Goal: Transaction & Acquisition: Purchase product/service

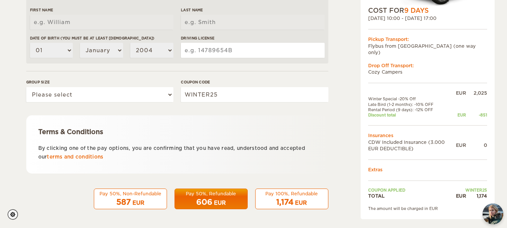
click at [283, 197] on span "1,174" at bounding box center [284, 201] width 17 height 9
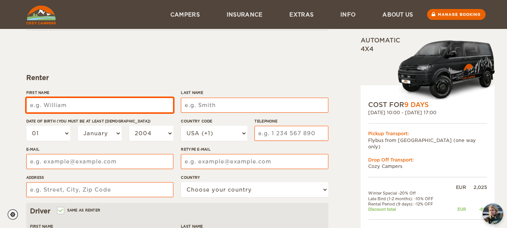
click at [70, 104] on input "First Name" at bounding box center [99, 105] width 147 height 15
type input "[PERSON_NAME]"
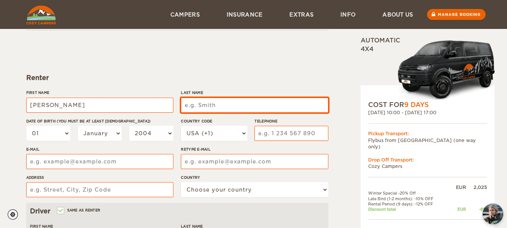
type input "Cecilia"
click at [214, 104] on input "Last Name" at bounding box center [254, 105] width 147 height 15
type input "Lobo"
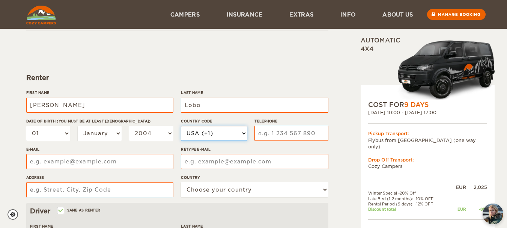
select select "351"
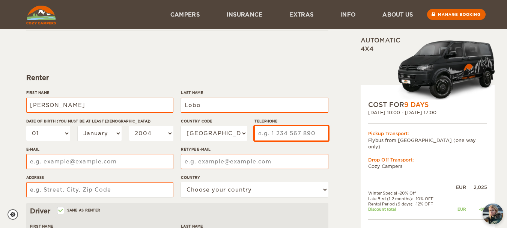
type input "965062979"
type input "cecilia.lopes.lobo94@gmail.com"
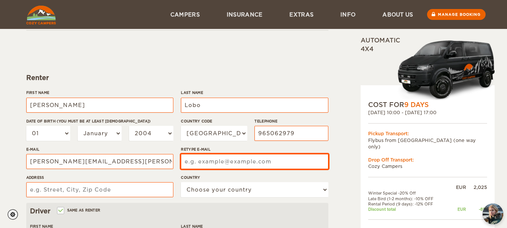
type input "cecilia.lopes.lobo94@gmail.com"
type input "477 Rua do Carvalhal, Paçô Lordosa"
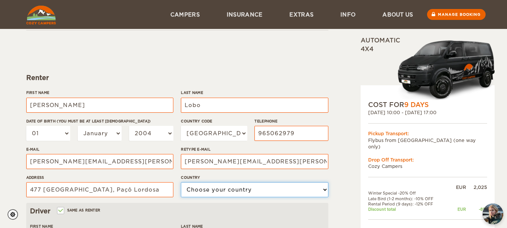
select select "167"
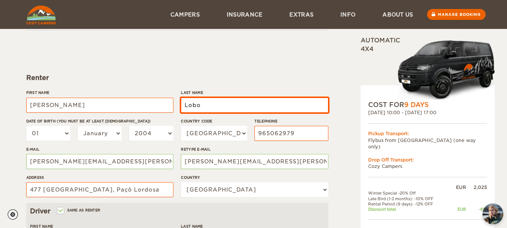
type input "Lobo"
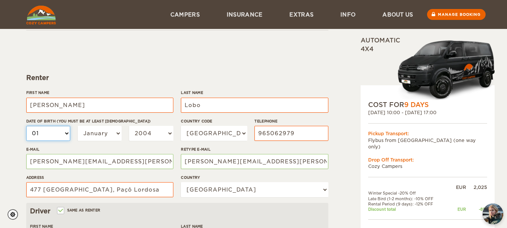
type input "Lobo"
click at [66, 132] on select "01 02 03 04 05 06 07 08 09 10 11 12 13 14 15 16 17 18 19 20 21 22 23 24 25 26 2…" at bounding box center [48, 133] width 44 height 15
select select "26"
click at [26, 126] on select "01 02 03 04 05 06 07 08 09 10 11 12 13 14 15 16 17 18 19 20 21 22 23 24 25 26 2…" at bounding box center [48, 133] width 44 height 15
select select "26"
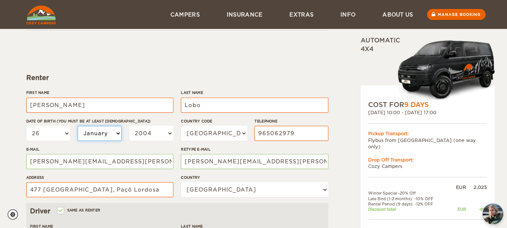
click at [117, 131] on select "January February March April May June July August September October November De…" at bounding box center [100, 133] width 44 height 15
select select "12"
click at [78, 126] on select "January February March April May June July August September October November De…" at bounding box center [100, 133] width 44 height 15
select select "12"
click at [170, 131] on select "2004 2003 2002 2001 2000 1999 1998 1997 1996 1995 1994 1993 1992 1991 1990 1989…" at bounding box center [151, 133] width 44 height 15
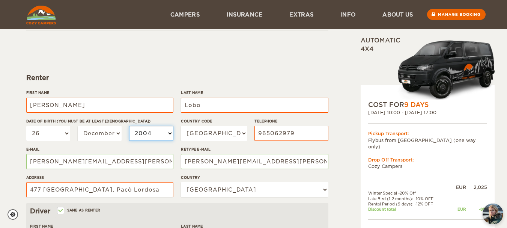
select select "1994"
click at [129, 126] on select "2004 2003 2002 2001 2000 1999 1998 1997 1996 1995 1994 1993 1992 1991 1990 1989…" at bounding box center [151, 133] width 44 height 15
select select "1994"
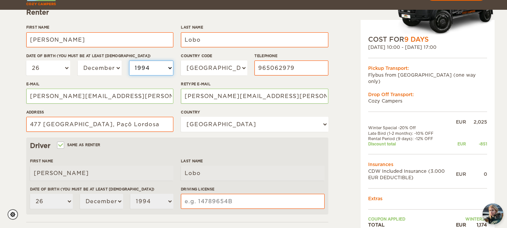
scroll to position [119, 0]
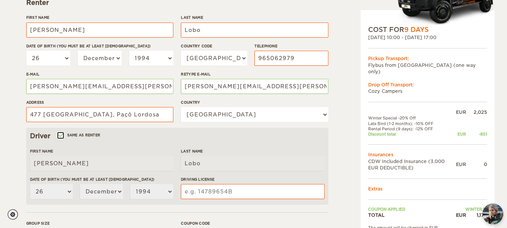
click at [61, 134] on input "Same as renter" at bounding box center [60, 136] width 5 height 5
checkbox input "false"
select select
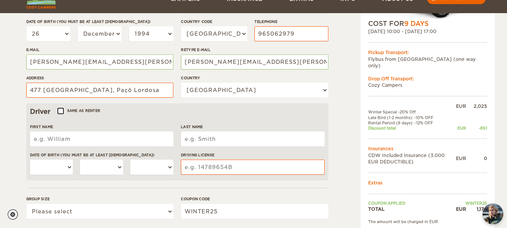
scroll to position [156, 0]
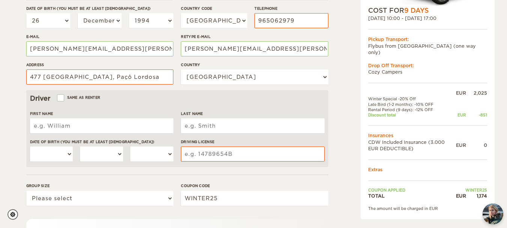
click at [68, 126] on input "First Name" at bounding box center [101, 125] width 143 height 15
type input "David"
click at [196, 123] on input "Last Name" at bounding box center [252, 125] width 143 height 15
type input "Silva"
click at [67, 151] on select "01 02 03 04 05 06 07 08 09 10 11 12 13 14 15 16 17 18 19 20 21 22 23 24 25 26 2…" at bounding box center [51, 153] width 43 height 15
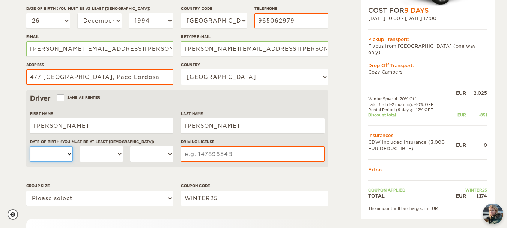
select select "28"
click at [30, 146] on select "01 02 03 04 05 06 07 08 09 10 11 12 13 14 15 16 17 18 19 20 21 22 23 24 25 26 2…" at bounding box center [51, 153] width 43 height 15
click at [120, 152] on select "January February March April May June July August September October November De…" at bounding box center [101, 153] width 43 height 15
select select "02"
click at [80, 146] on select "January February March April May June July August September October November De…" at bounding box center [101, 153] width 43 height 15
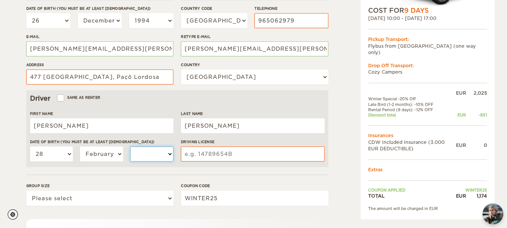
click at [169, 152] on select "2004 2003 2002 2001 2000 1999 1998 1997 1996 1995 1994 1993 1992 1991 1990 1989…" at bounding box center [151, 153] width 43 height 15
select select "1994"
click at [130, 146] on select "2004 2003 2002 2001 2000 1999 1998 1997 1996 1995 1994 1993 1992 1991 1990 1989…" at bounding box center [151, 153] width 43 height 15
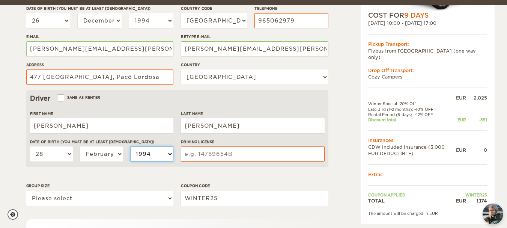
scroll to position [194, 0]
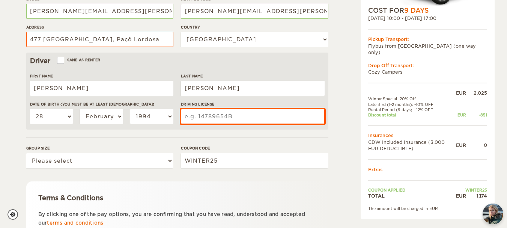
click at [212, 116] on input "Driving License" at bounding box center [252, 116] width 143 height 15
type input "vs"
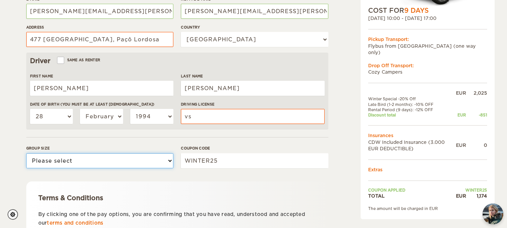
click at [169, 158] on select "Please select 1 2" at bounding box center [99, 160] width 147 height 15
select select "2"
click at [26, 153] on select "Please select 1 2" at bounding box center [99, 160] width 147 height 15
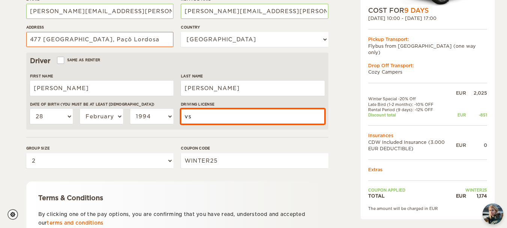
click at [204, 119] on input "vs" at bounding box center [252, 116] width 143 height 15
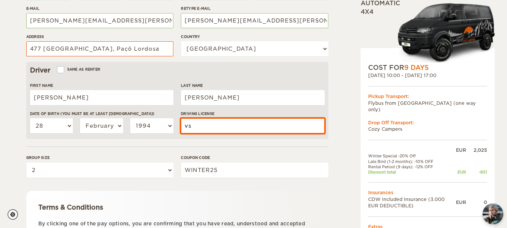
scroll to position [185, 0]
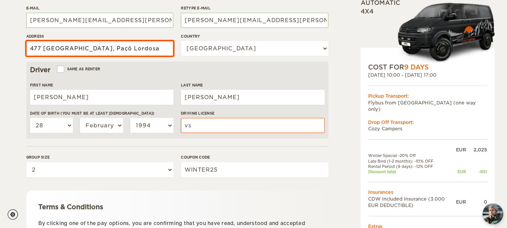
click at [46, 47] on input "477 Rua do Carvalhal, Paçô Lordosa" at bounding box center [99, 48] width 147 height 15
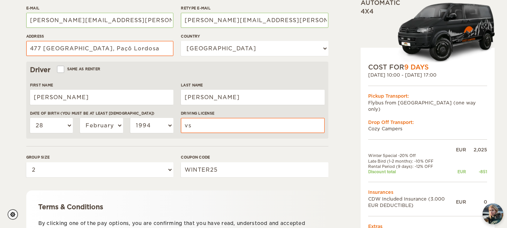
click at [18, 60] on div "Expand Collapse Total 1,174 EUR Automatic 4x4 COST FOR 9 Days 01. Nov 2025 10:0…" at bounding box center [253, 59] width 507 height 488
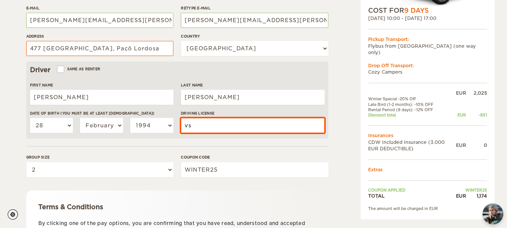
click at [217, 126] on input "vs" at bounding box center [252, 125] width 143 height 15
click at [216, 124] on input "vs-2203786" at bounding box center [252, 125] width 143 height 15
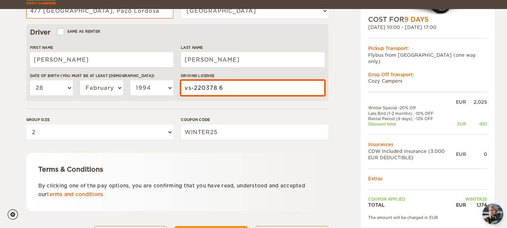
scroll to position [260, 0]
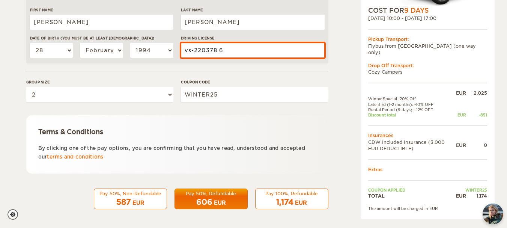
type input "vs-220378 6"
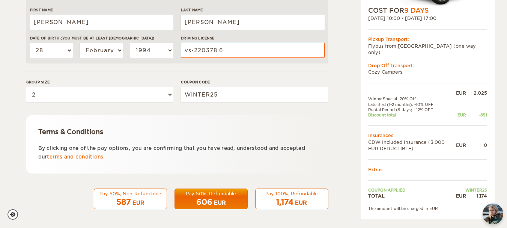
click at [308, 201] on div "1,174 EUR" at bounding box center [291, 202] width 63 height 11
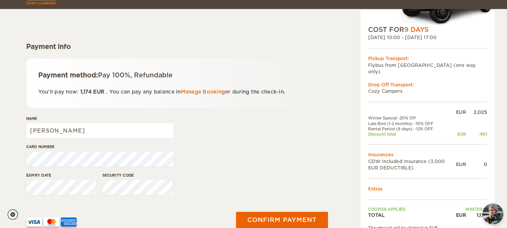
scroll to position [113, 0]
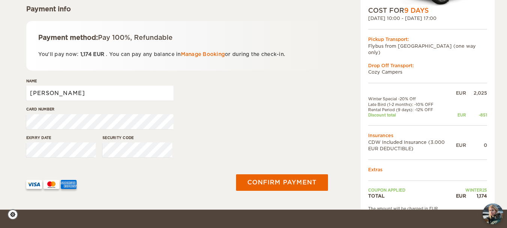
drag, startPoint x: 59, startPoint y: 93, endPoint x: 31, endPoint y: 95, distance: 27.9
click at [31, 95] on input "[PERSON_NAME]" at bounding box center [99, 93] width 147 height 15
click at [48, 93] on input "DavidSilva" at bounding box center [99, 93] width 147 height 15
type input "David Silva"
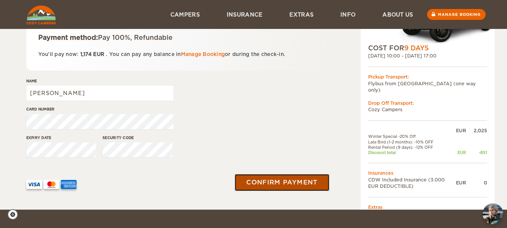
click at [299, 181] on button "Confirm payment" at bounding box center [282, 182] width 95 height 17
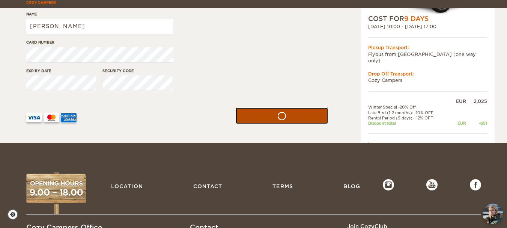
scroll to position [188, 0]
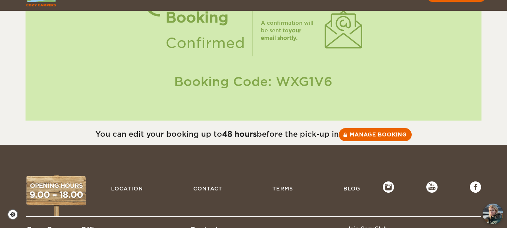
scroll to position [75, 0]
